Goal: Task Accomplishment & Management: Manage account settings

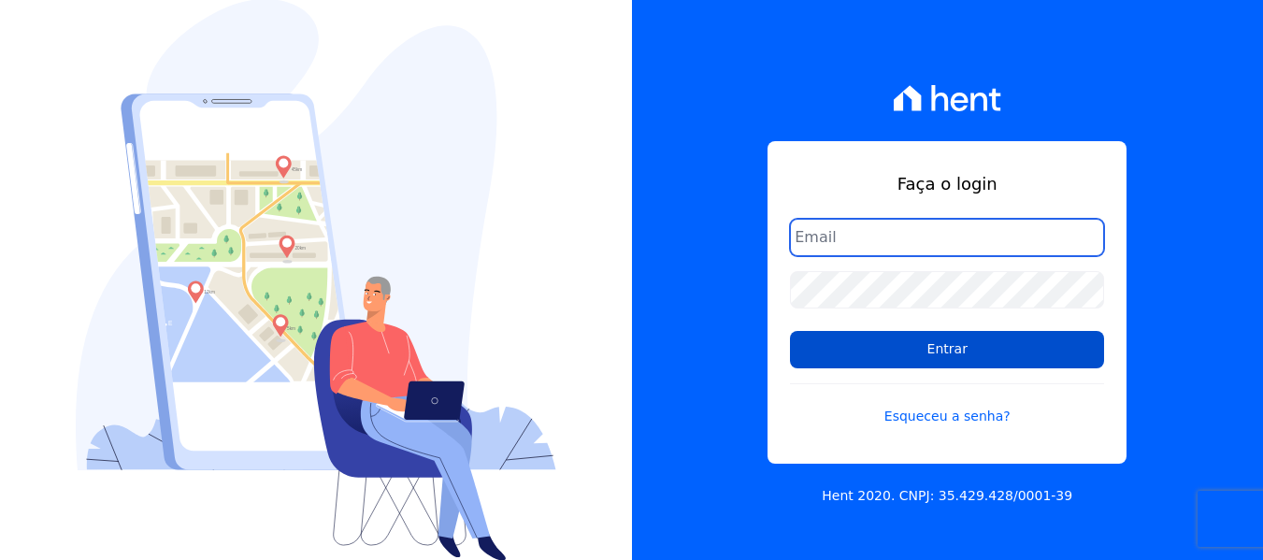
type input "simoneferreira@salgadoempreendimentos.com"
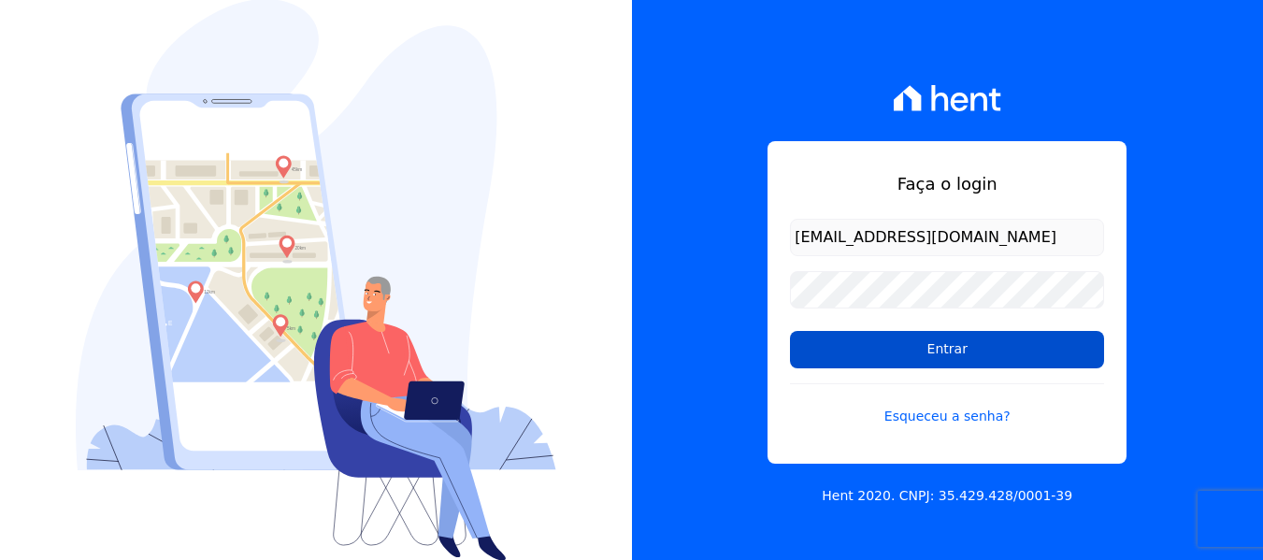
click at [883, 350] on input "Entrar" at bounding box center [947, 349] width 314 height 37
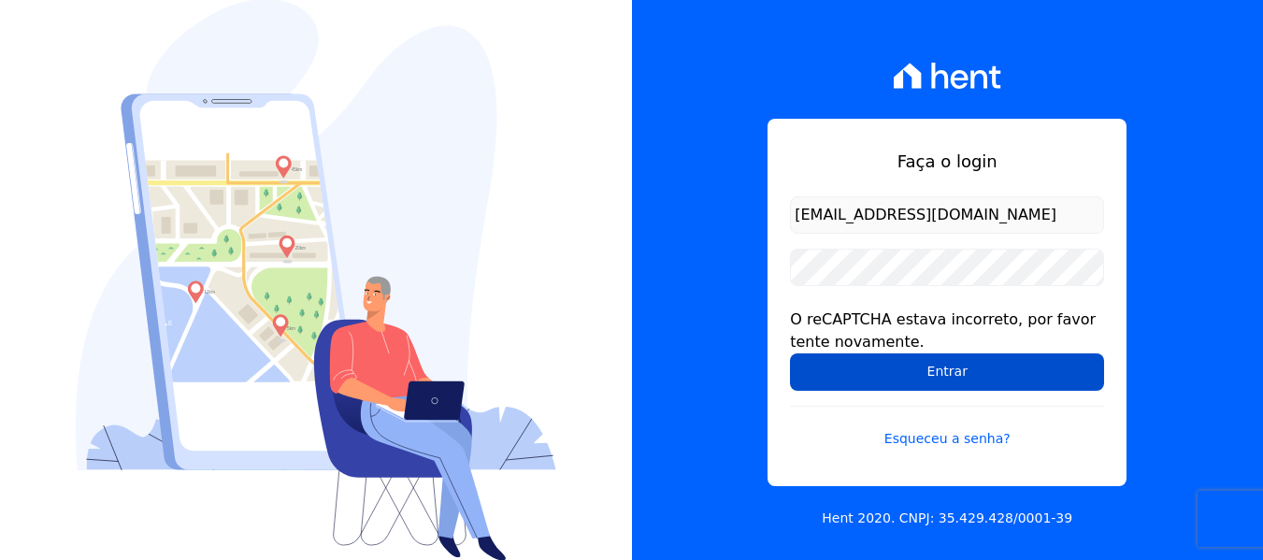
click at [885, 382] on input "Entrar" at bounding box center [947, 371] width 314 height 37
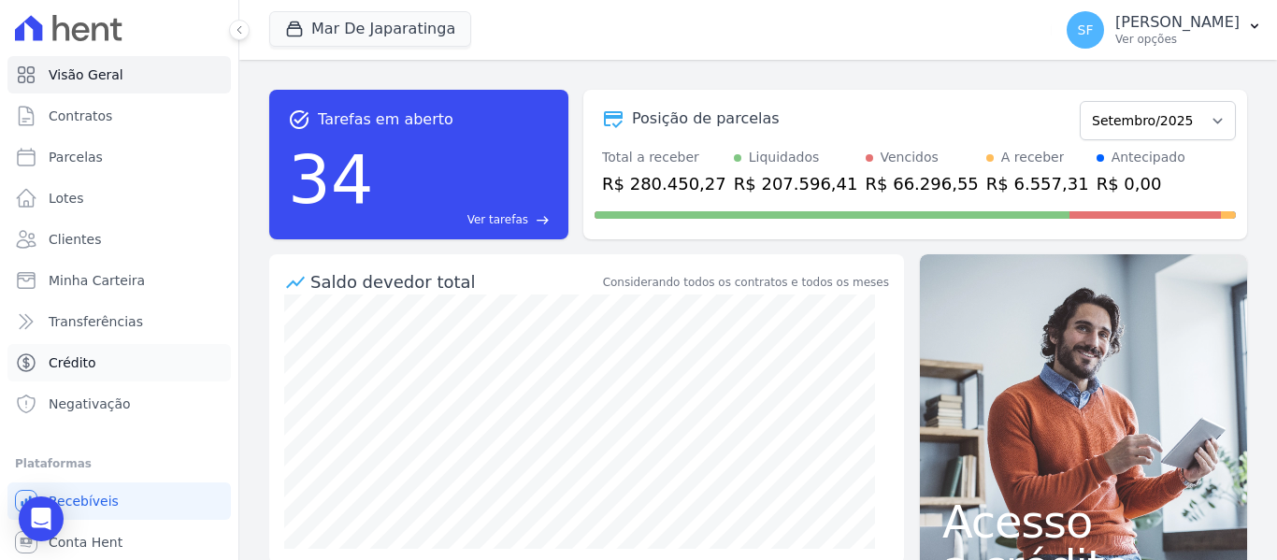
scroll to position [42, 0]
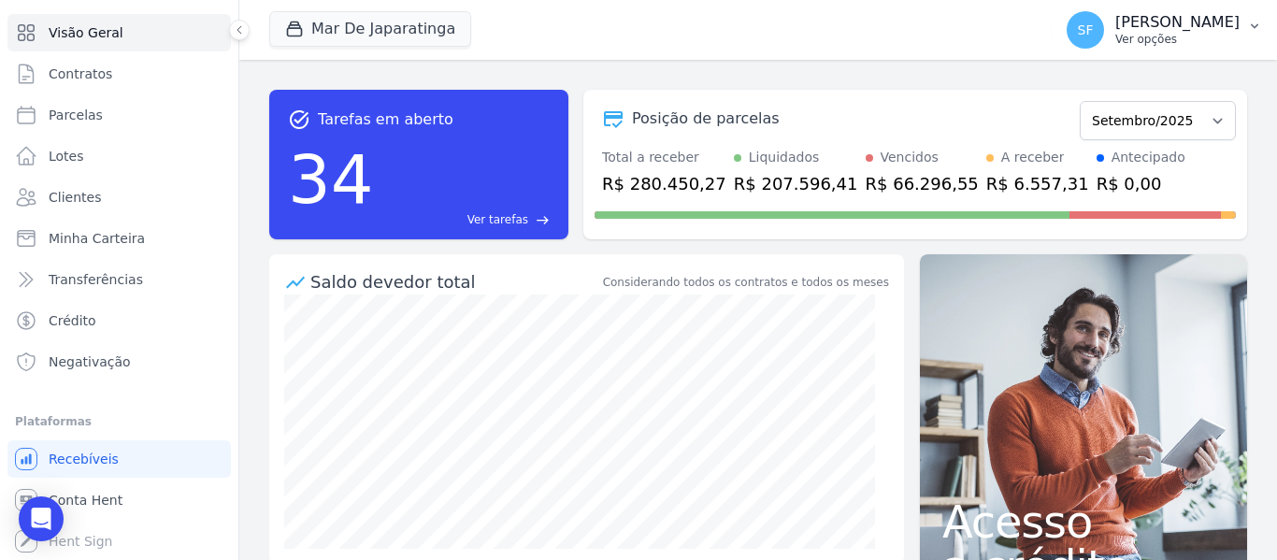
click at [1181, 30] on p "Simone Ferreira" at bounding box center [1177, 22] width 124 height 19
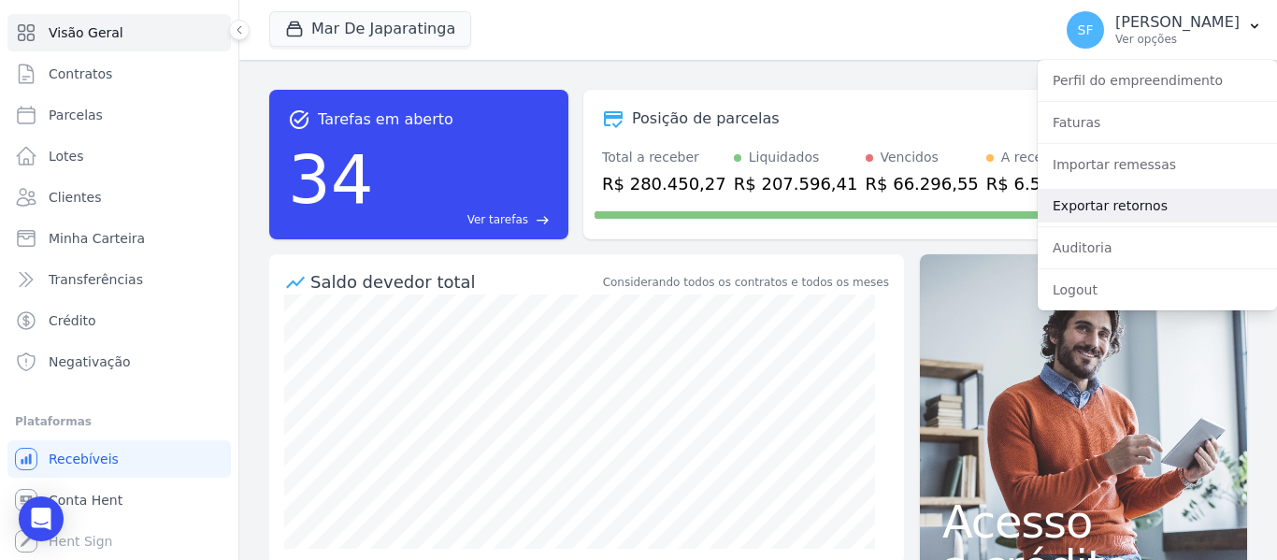
click at [1098, 194] on link "Exportar retornos" at bounding box center [1156, 206] width 239 height 34
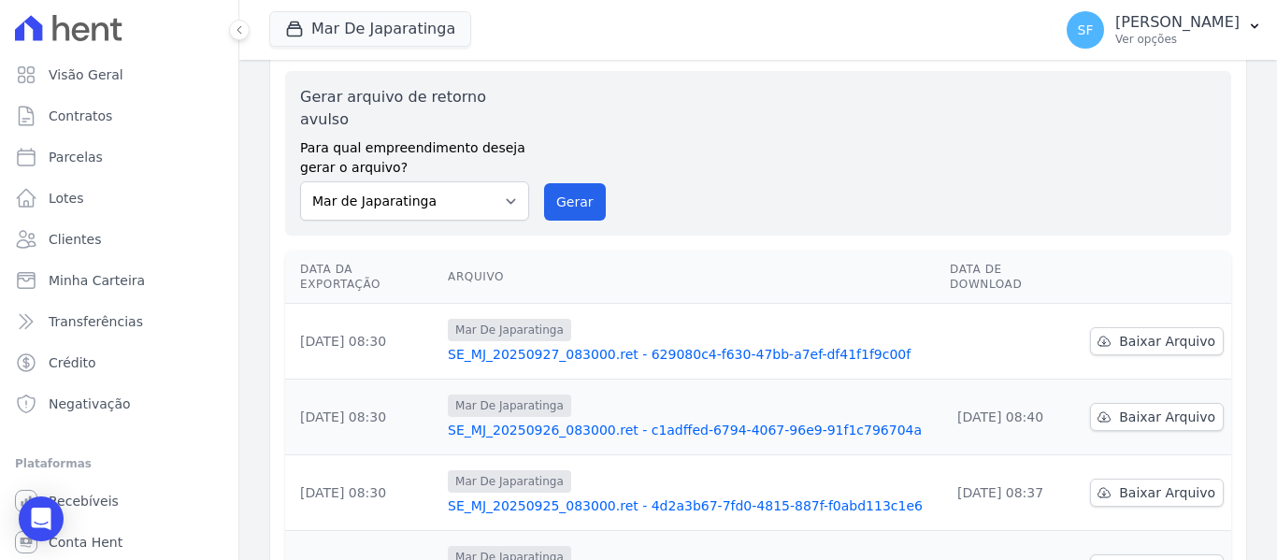
scroll to position [93, 0]
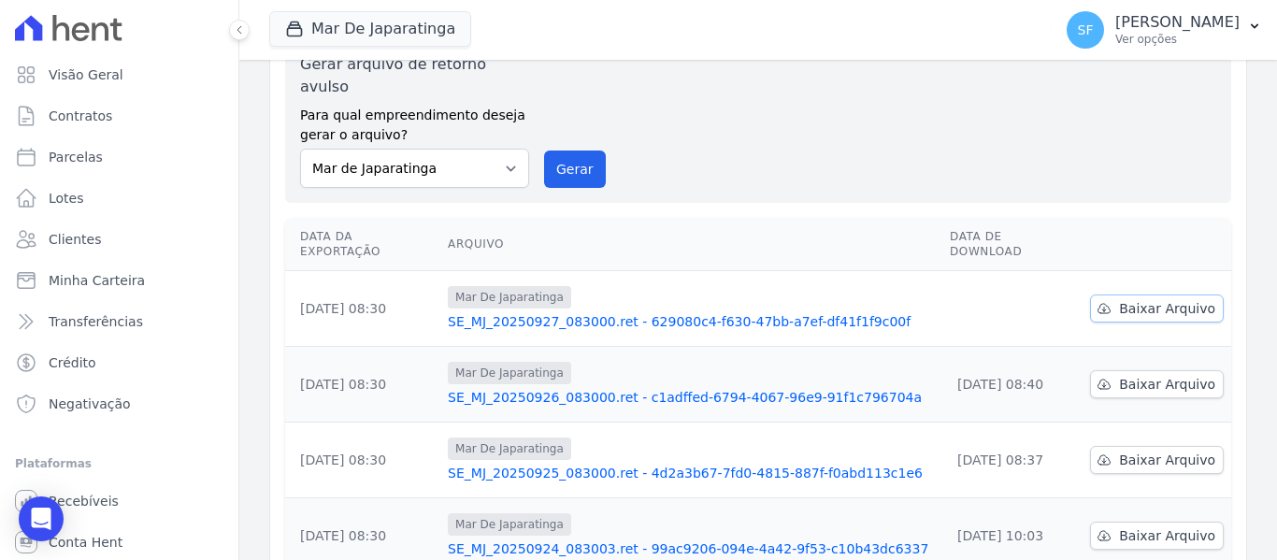
click at [1123, 294] on link "Baixar Arquivo" at bounding box center [1157, 308] width 134 height 28
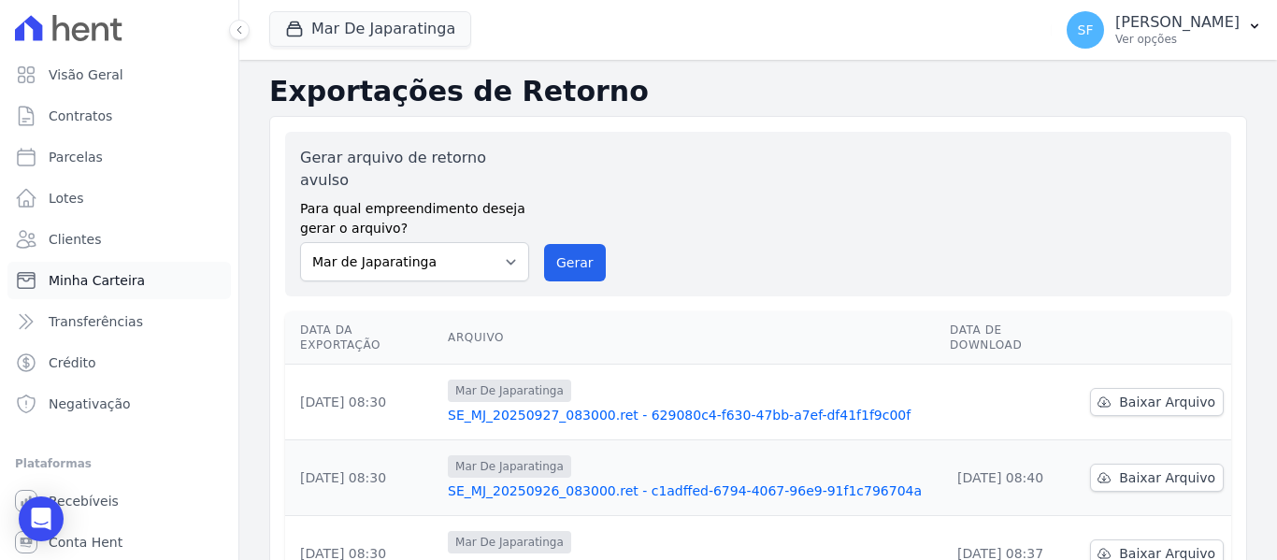
click at [100, 291] on link "Minha Carteira" at bounding box center [118, 280] width 223 height 37
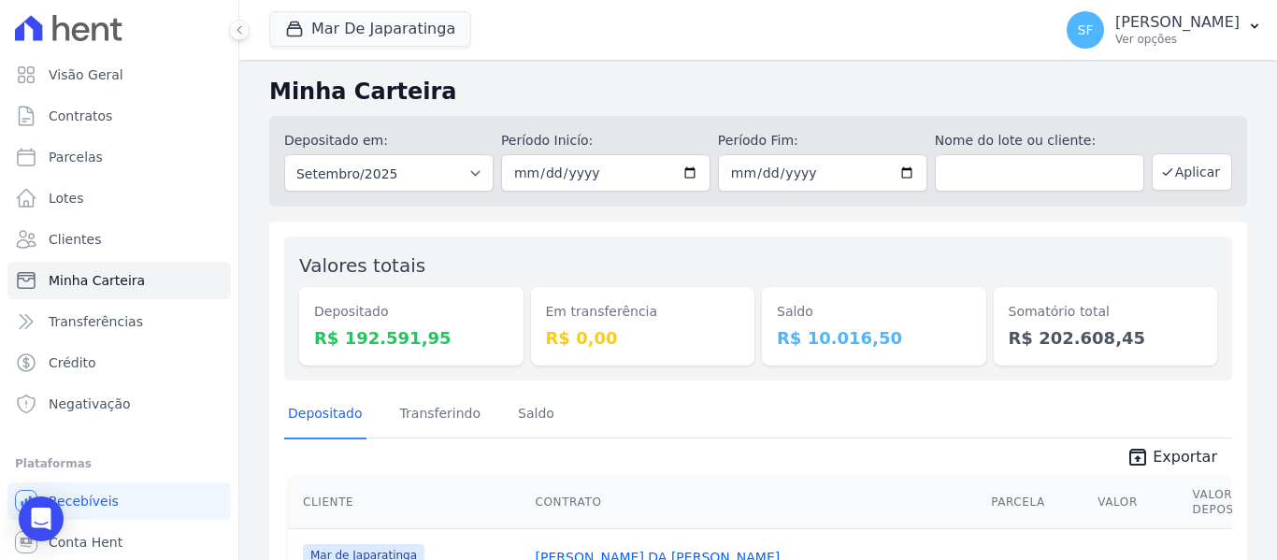
scroll to position [93, 0]
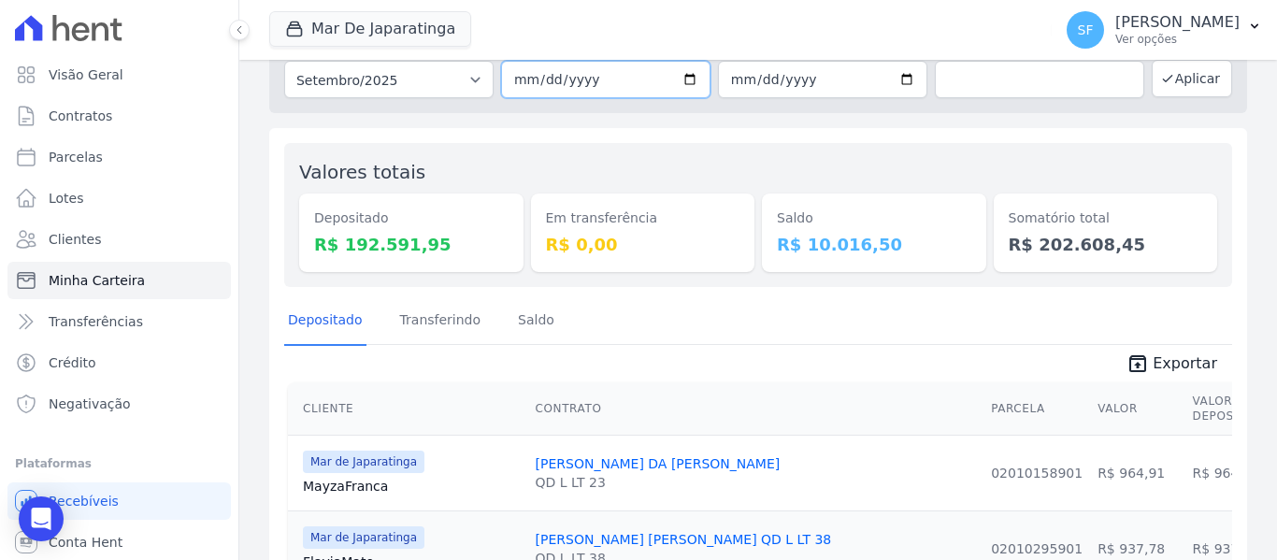
click at [686, 79] on input "2025-09-01" at bounding box center [605, 79] width 209 height 37
type input "[DATE]"
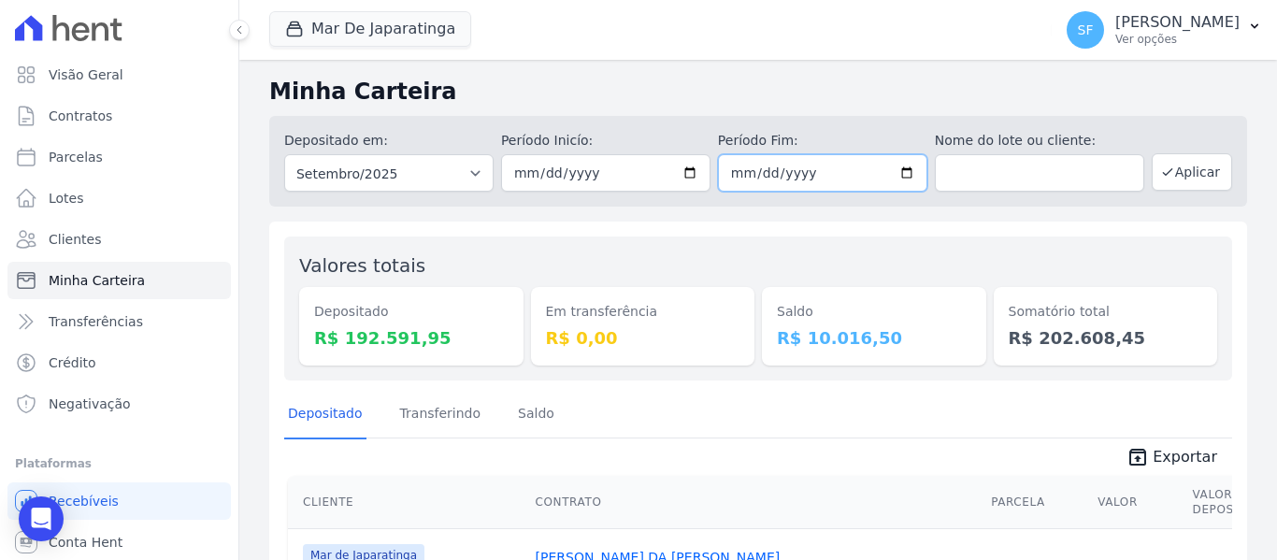
click at [900, 173] on input "2025-09-30" at bounding box center [822, 172] width 209 height 37
type input "[DATE]"
click at [1161, 174] on icon "button" at bounding box center [1167, 171] width 15 height 15
